Goal: Task Accomplishment & Management: Manage account settings

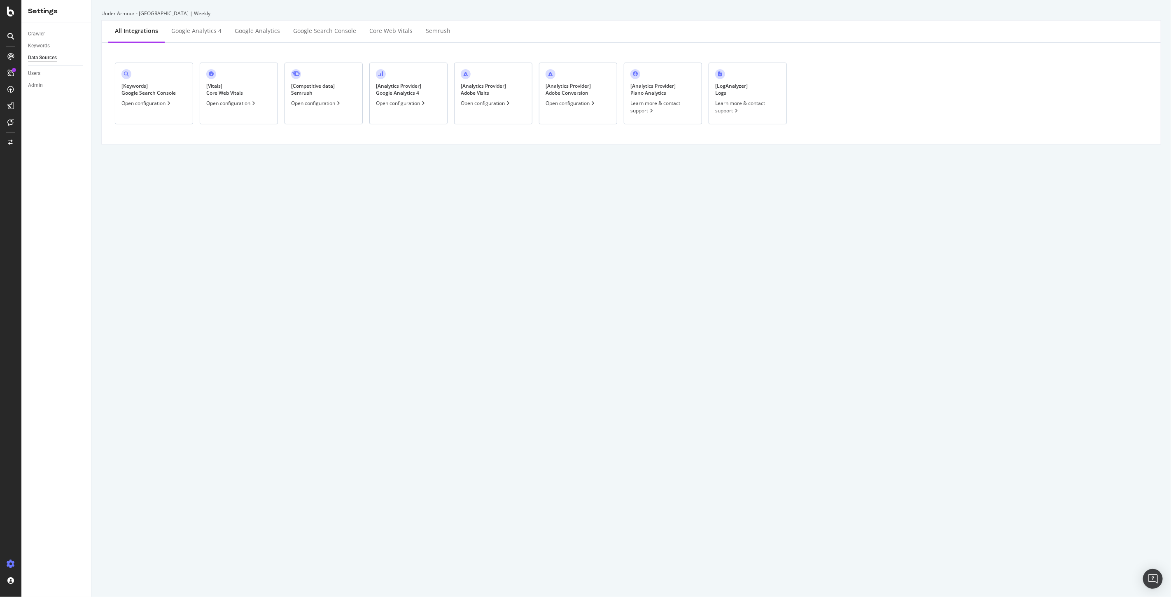
click at [7, 14] on icon at bounding box center [10, 12] width 7 height 10
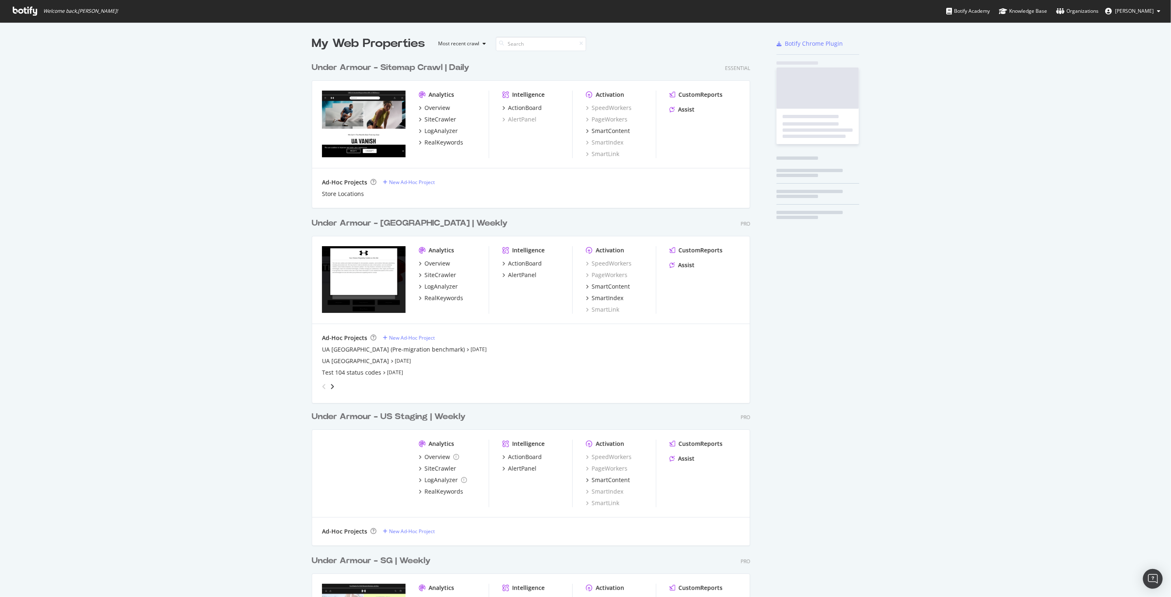
scroll to position [590, 1157]
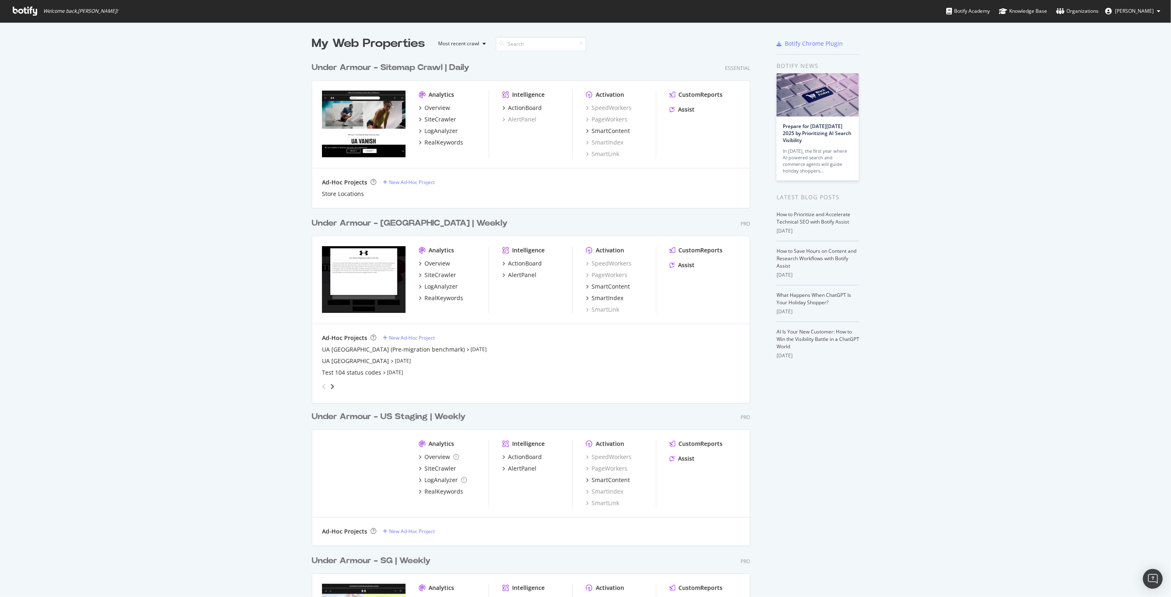
click at [443, 65] on div "Under Armour - Sitemap Crawl | Daily" at bounding box center [391, 68] width 158 height 12
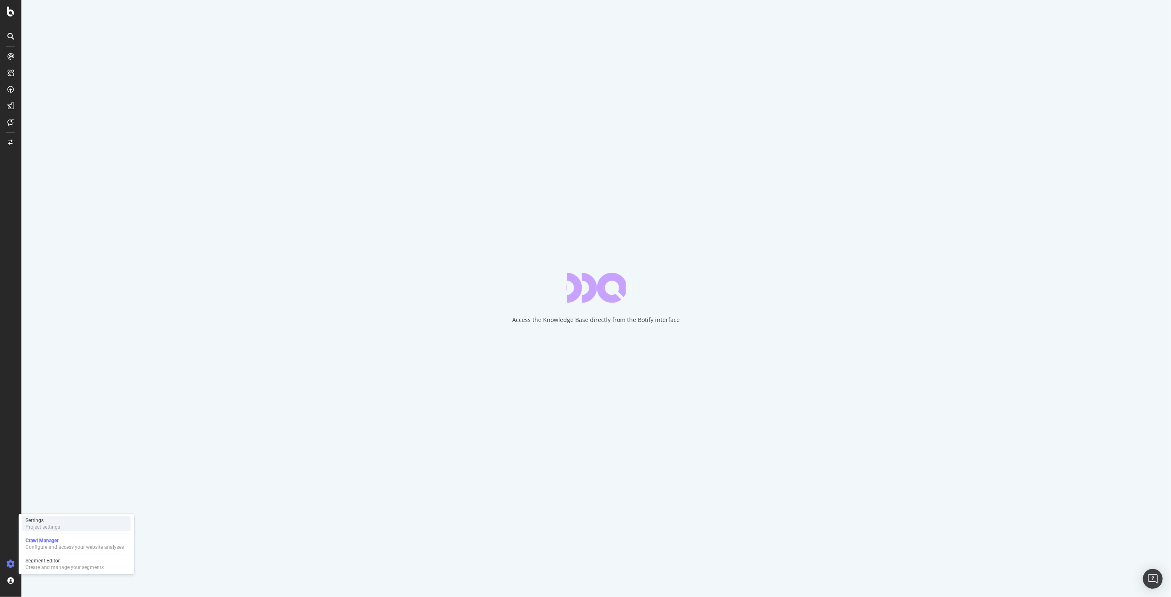
click at [62, 529] on div "Settings Project settings" at bounding box center [76, 523] width 109 height 15
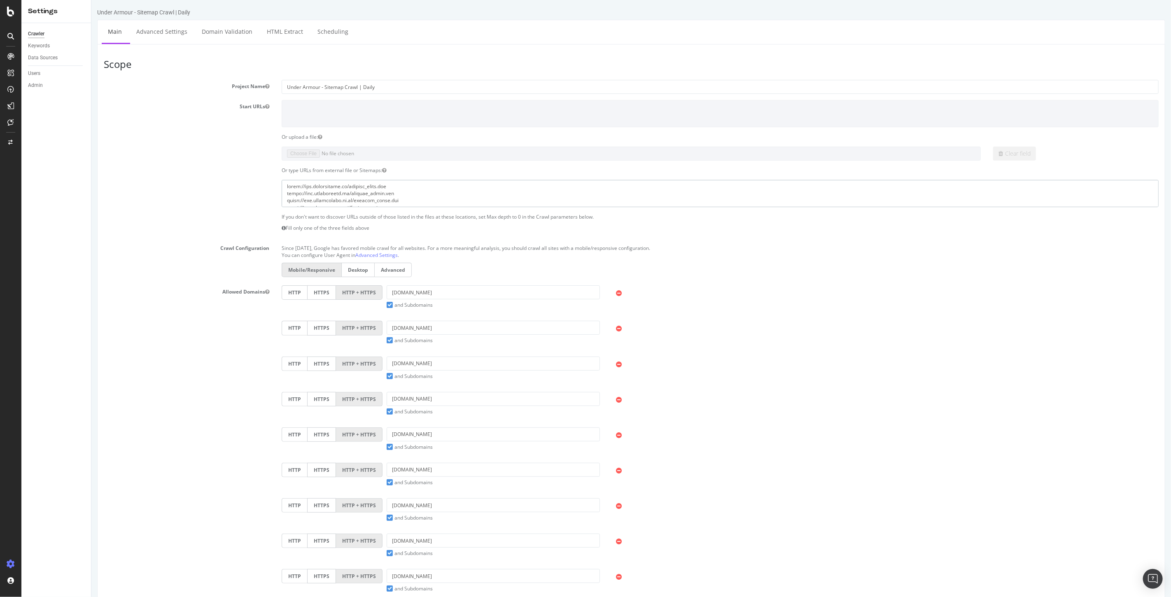
drag, startPoint x: 407, startPoint y: 185, endPoint x: 355, endPoint y: 188, distance: 52.4
click at [355, 188] on textarea at bounding box center [719, 193] width 877 height 27
drag, startPoint x: 172, startPoint y: 7, endPoint x: 137, endPoint y: 7, distance: 35.4
copy div "Sitemap Crawl | Daily"
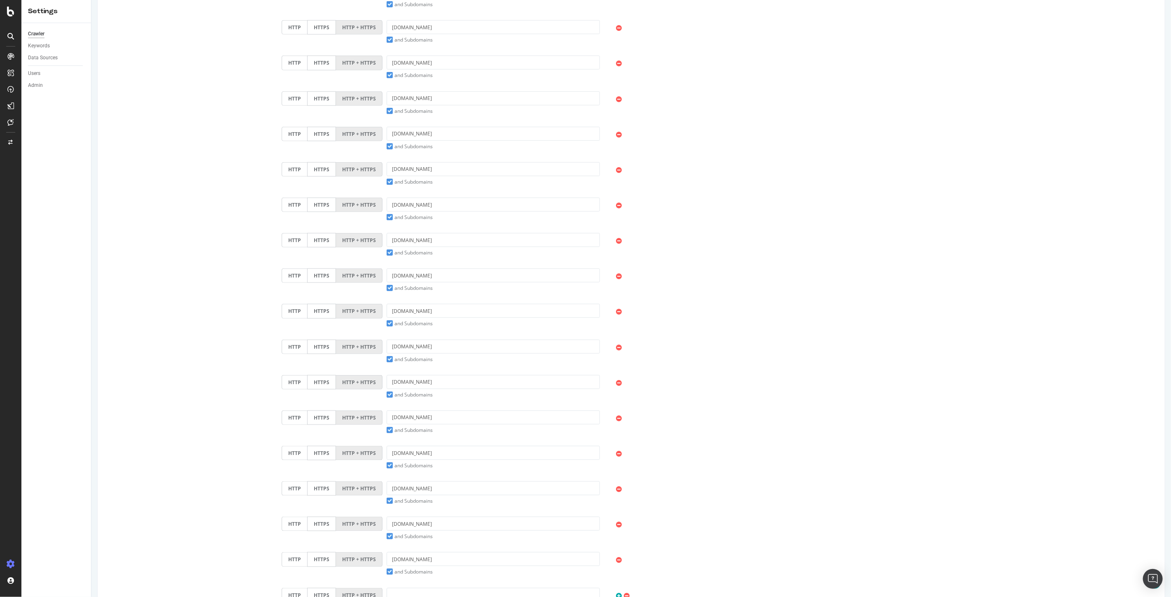
scroll to position [640, 0]
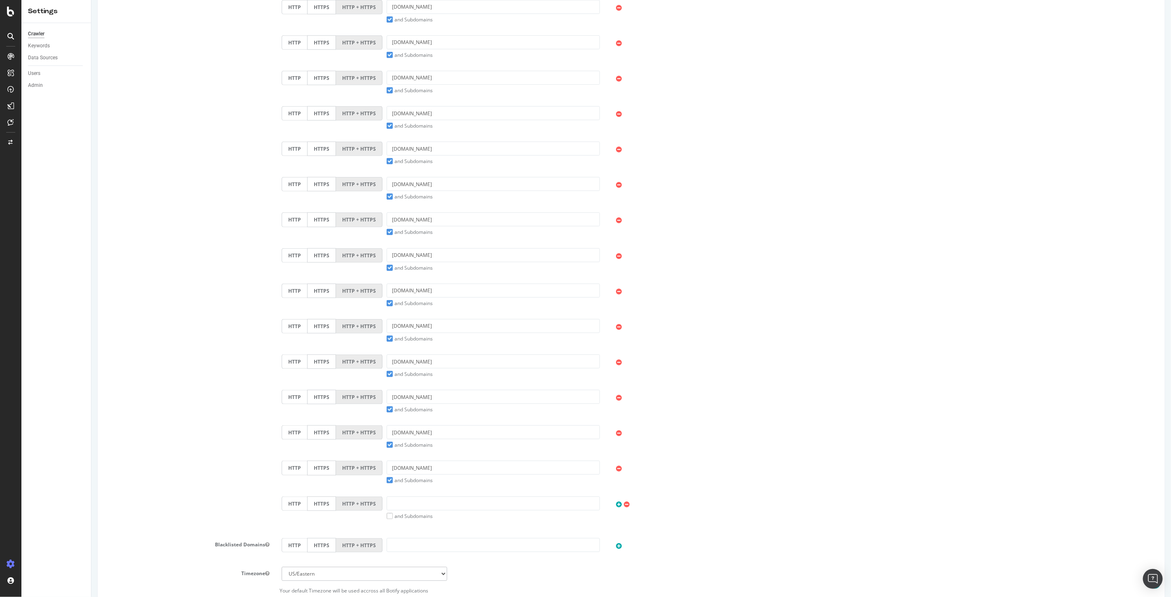
click at [959, 252] on div "HTTP HTTPS HTTP + HTTPS underarmour.nl and Subdomains User Agent: Mobile Deskto…" at bounding box center [719, 259] width 885 height 23
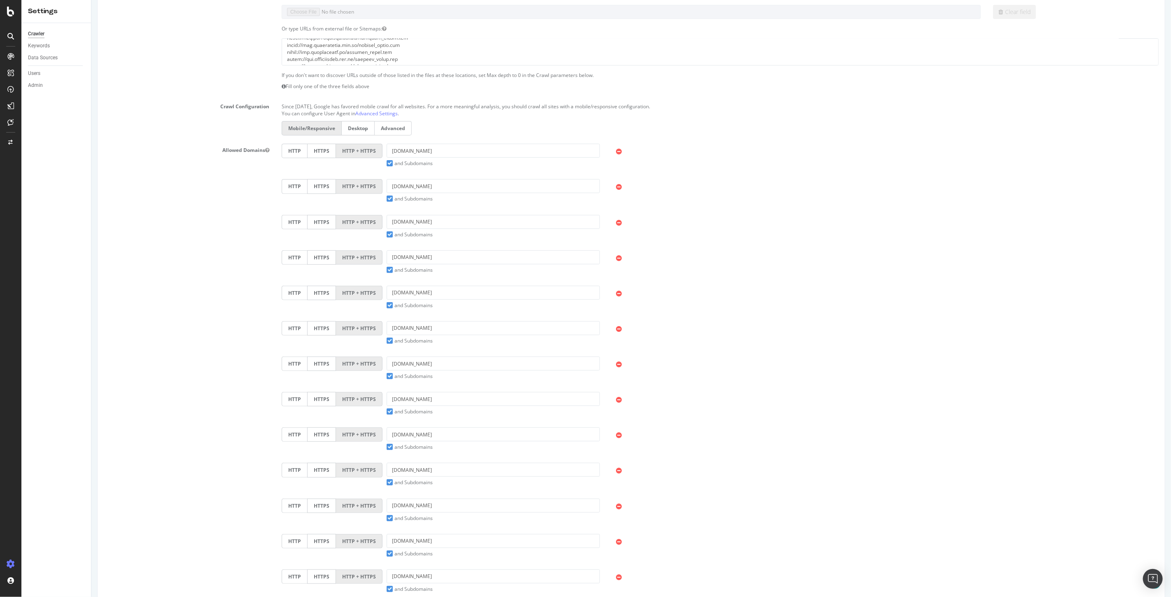
scroll to position [96, 0]
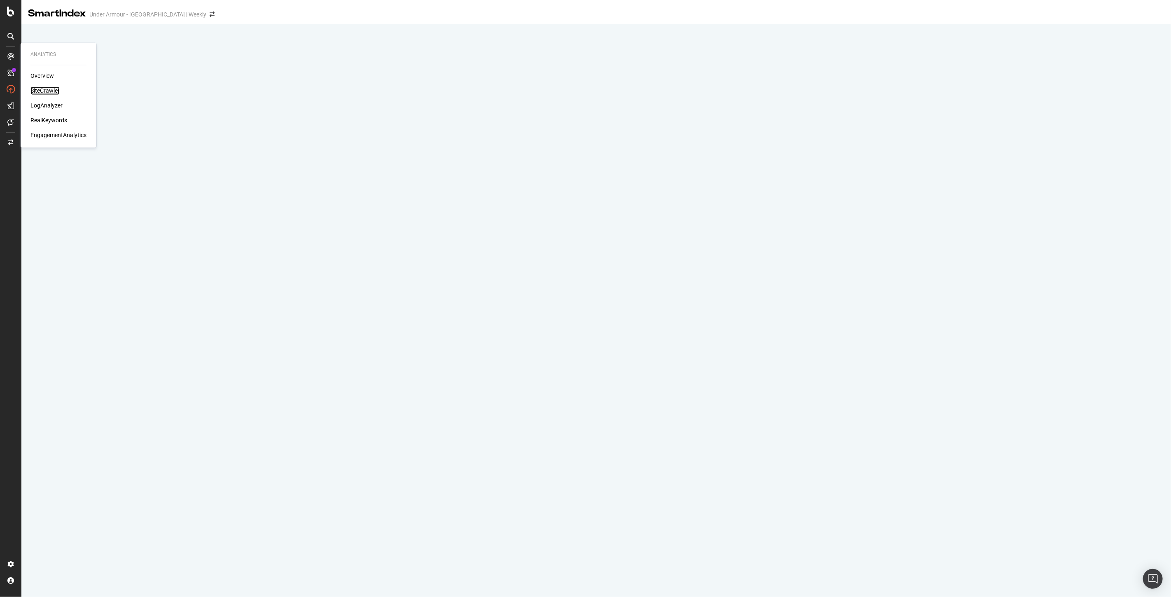
click at [39, 88] on div "SiteCrawler" at bounding box center [44, 91] width 29 height 8
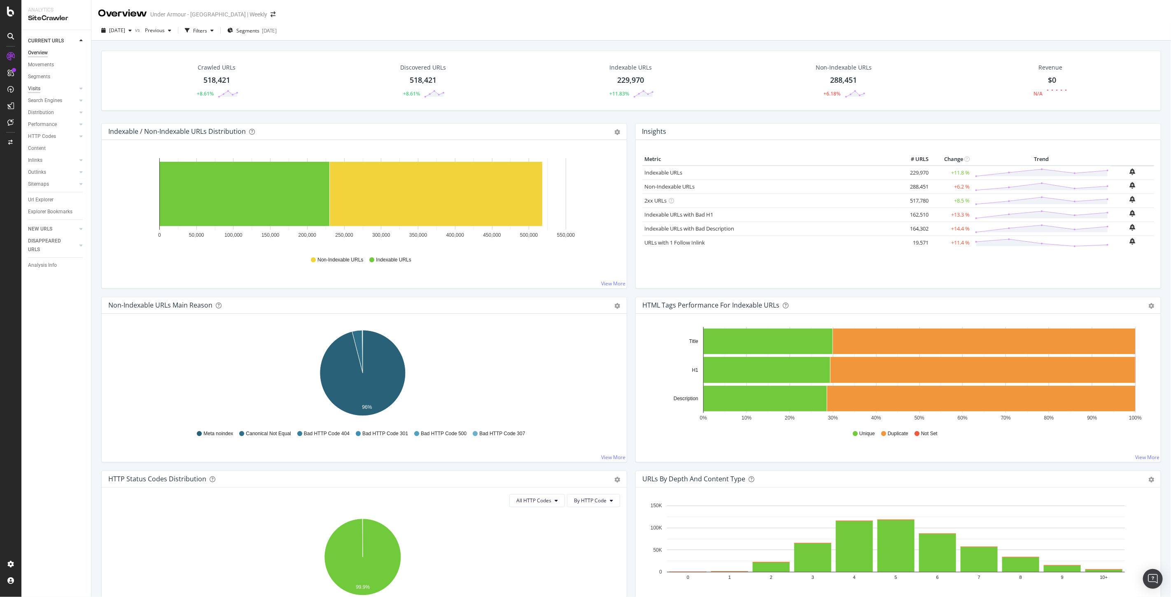
click at [35, 89] on div "Visits" at bounding box center [34, 88] width 12 height 9
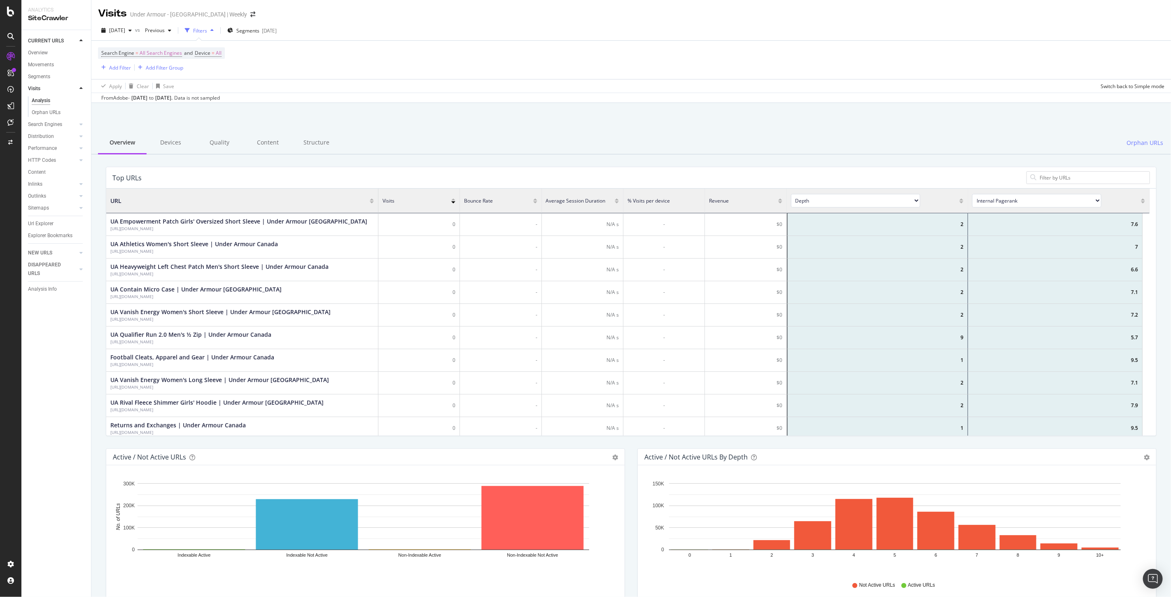
scroll to position [240, 1036]
click at [61, 527] on div "Settings Project settings" at bounding box center [76, 523] width 109 height 15
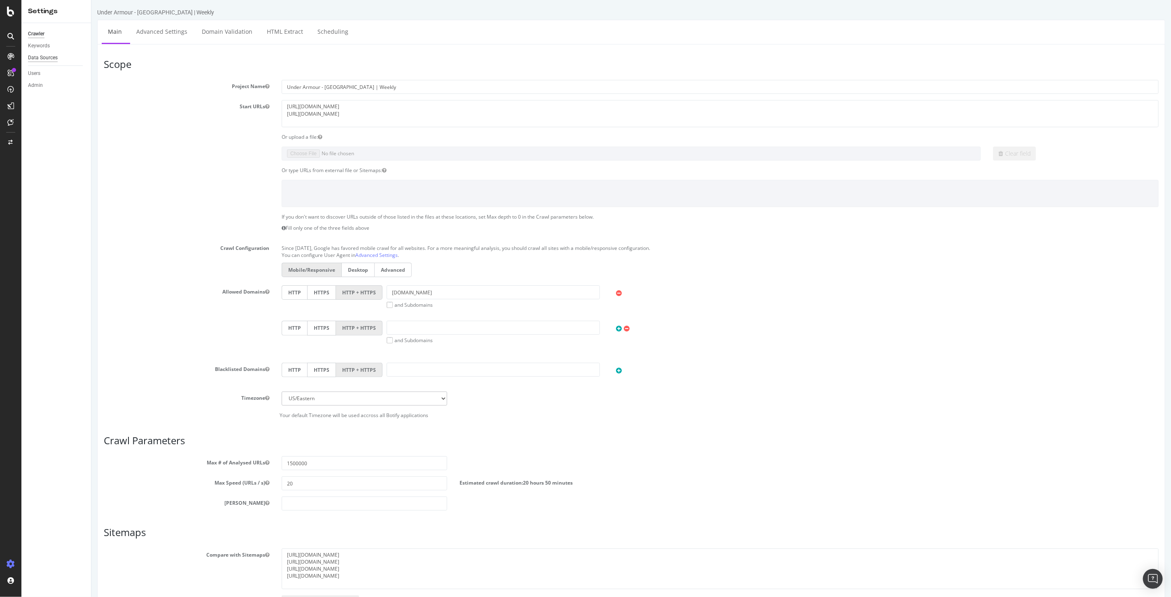
click at [36, 56] on div "Data Sources" at bounding box center [43, 58] width 30 height 9
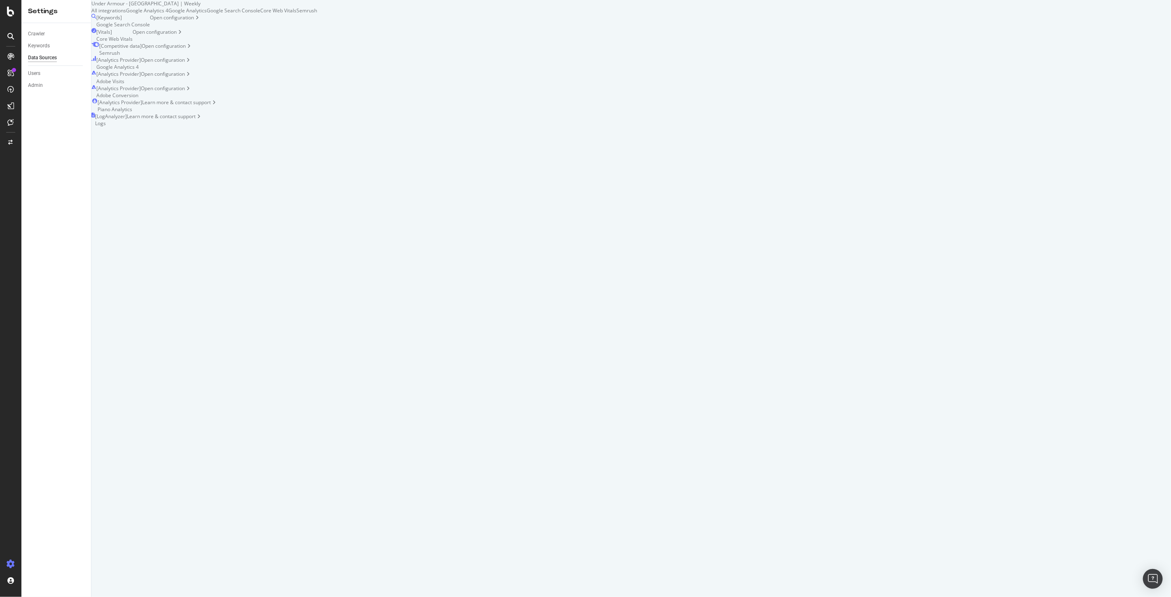
click at [317, 97] on div "[ Analytics Provider ] Adobe Conversion Open configuration" at bounding box center [204, 92] width 226 height 14
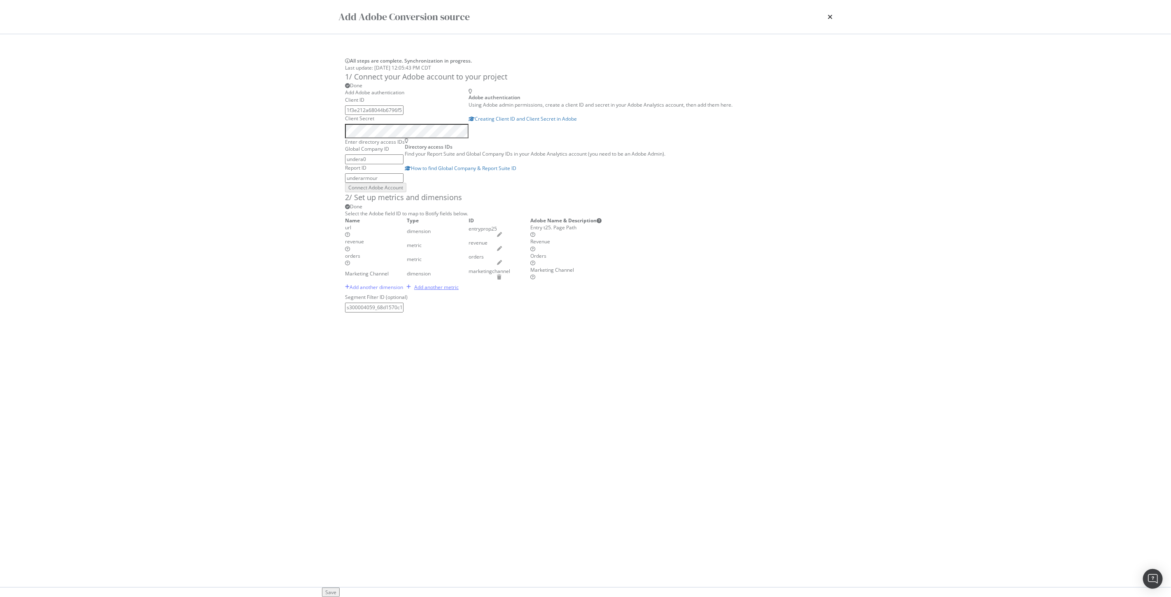
click at [451, 291] on div "Add another metric" at bounding box center [436, 287] width 44 height 7
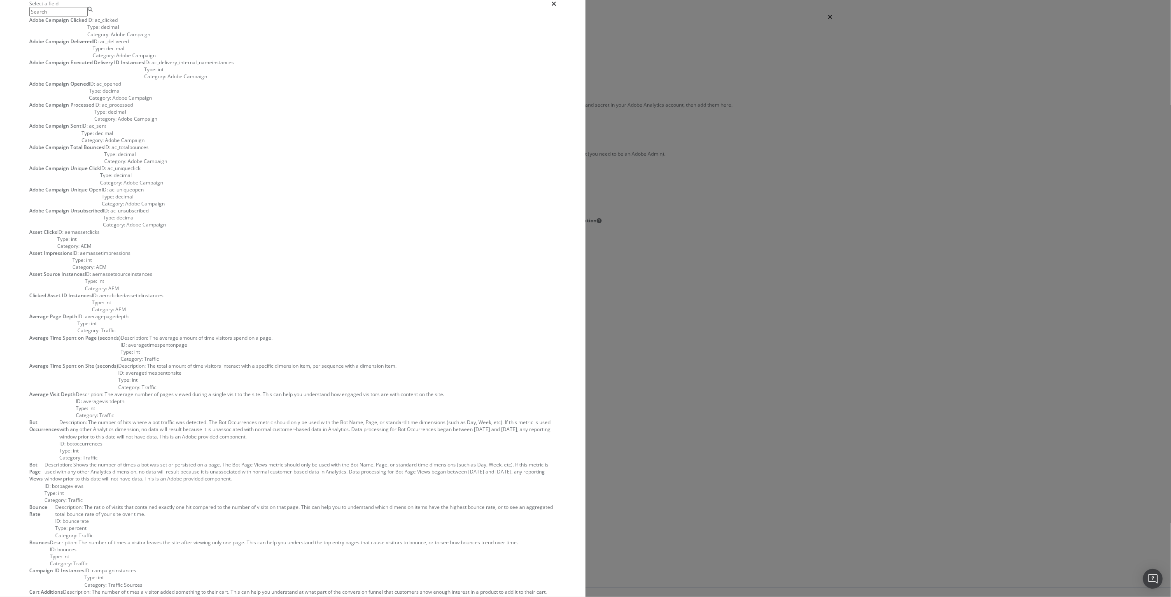
click at [88, 16] on input "modal" at bounding box center [58, 11] width 58 height 9
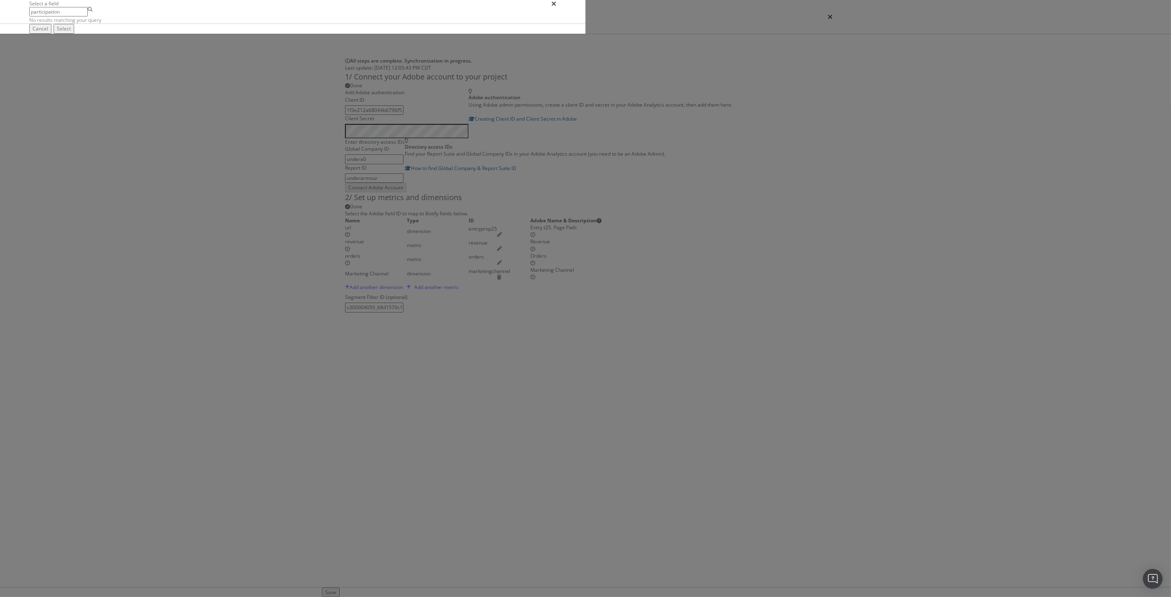
type input "participation"
